Goal: Find specific fact: Find contact information

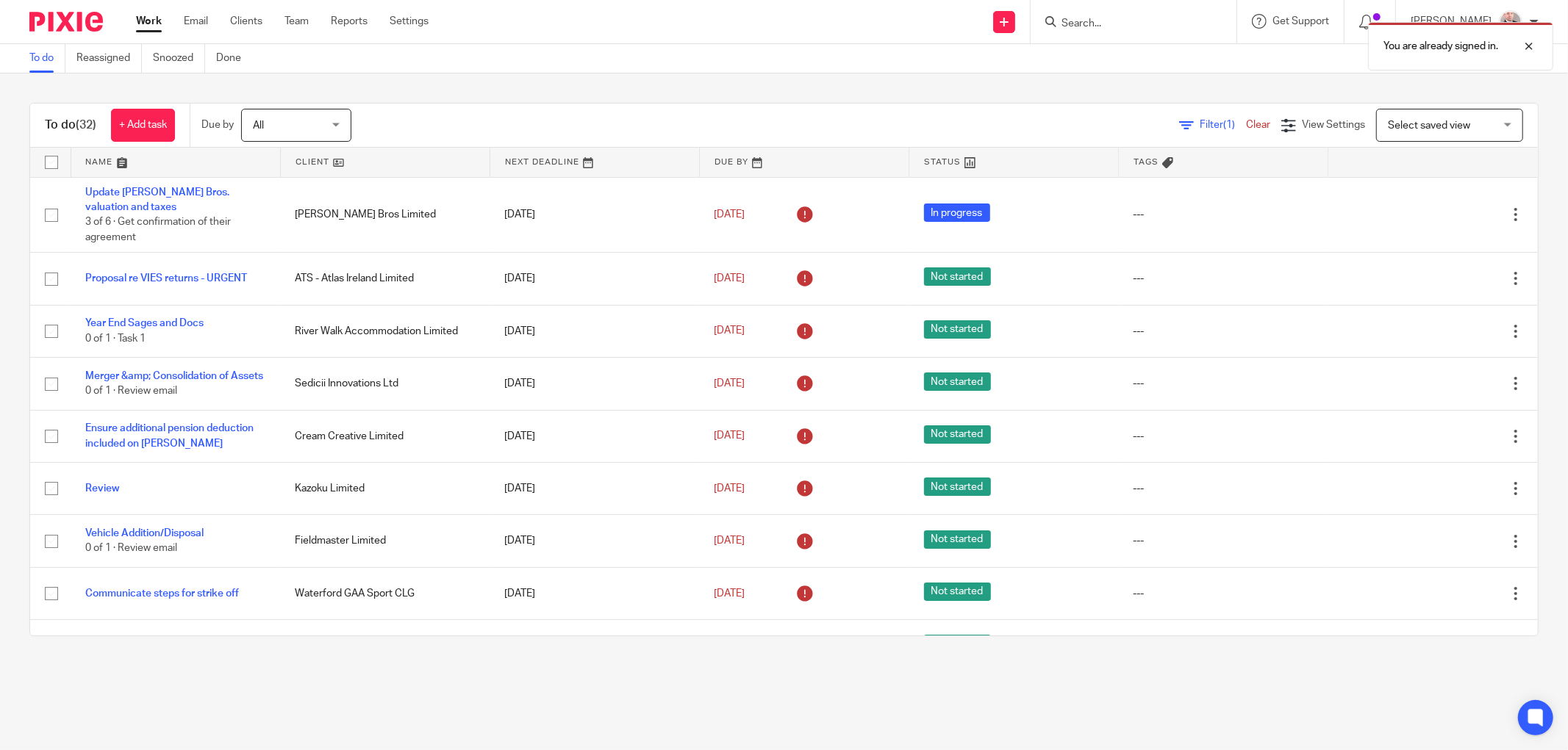
click at [1132, 24] on div "You are already signed in." at bounding box center [1169, 43] width 770 height 56
click at [1119, 24] on div "You are already signed in." at bounding box center [1169, 43] width 770 height 56
click at [1121, 25] on div "You are already signed in." at bounding box center [1169, 43] width 770 height 56
click at [1530, 50] on div at bounding box center [1518, 47] width 40 height 18
click at [1103, 18] on input "Search" at bounding box center [1126, 24] width 132 height 13
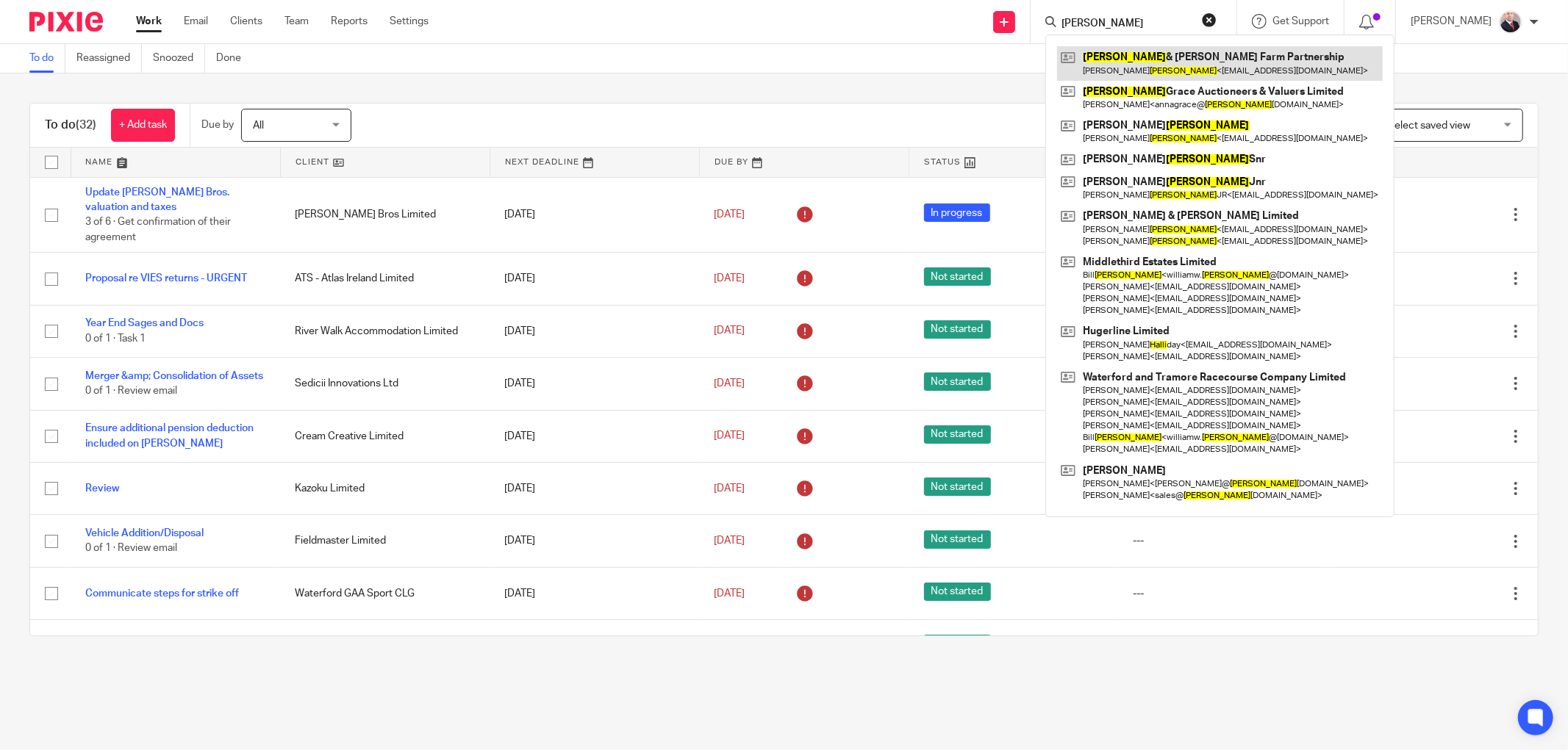
type input "[PERSON_NAME]"
click at [1185, 68] on link at bounding box center [1220, 64] width 326 height 34
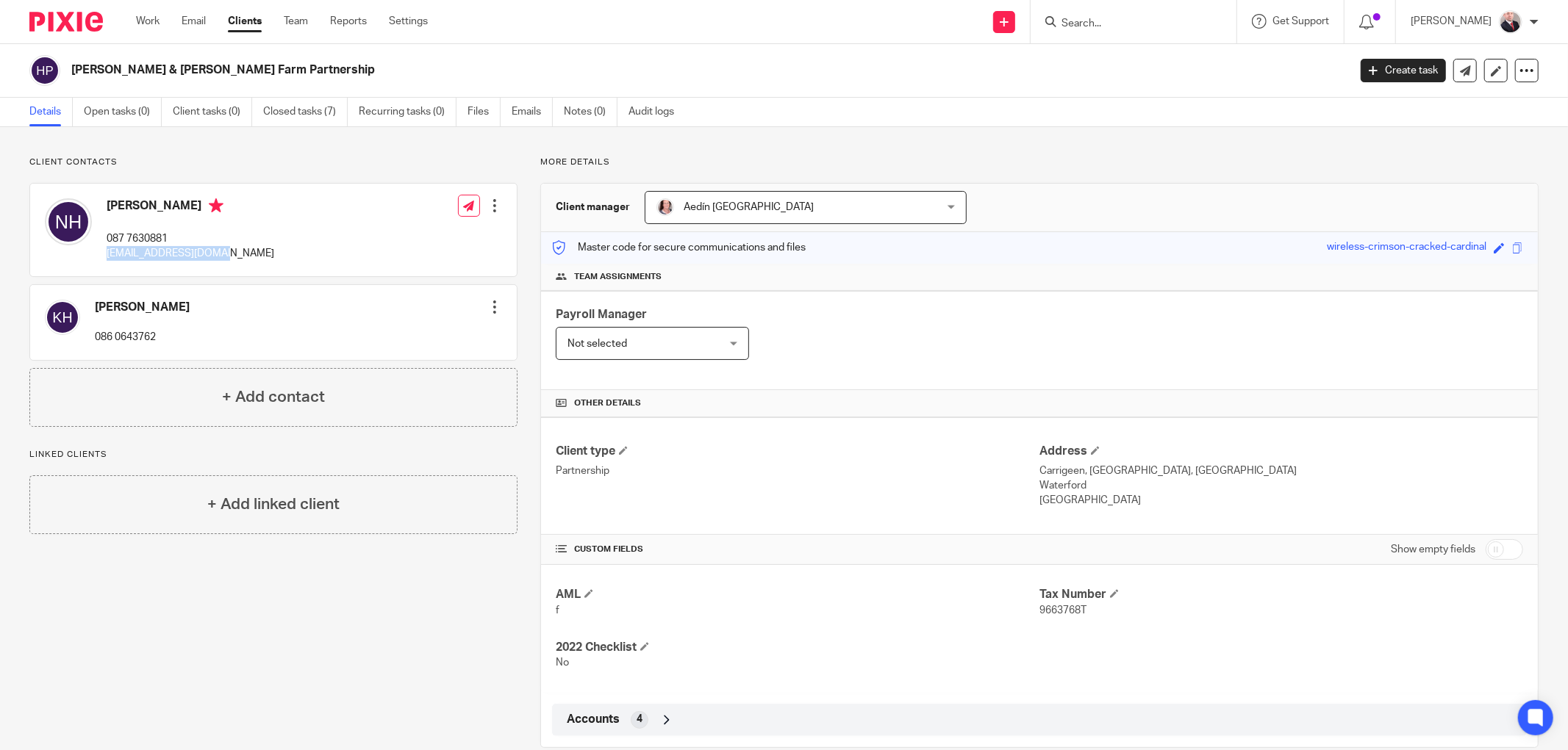
drag, startPoint x: 106, startPoint y: 255, endPoint x: 205, endPoint y: 254, distance: 99.0
click at [215, 254] on p "[EMAIL_ADDRESS][DOMAIN_NAME]" at bounding box center [190, 253] width 168 height 15
copy p "[EMAIL_ADDRESS][DOMAIN_NAME]"
